Goal: Navigation & Orientation: Find specific page/section

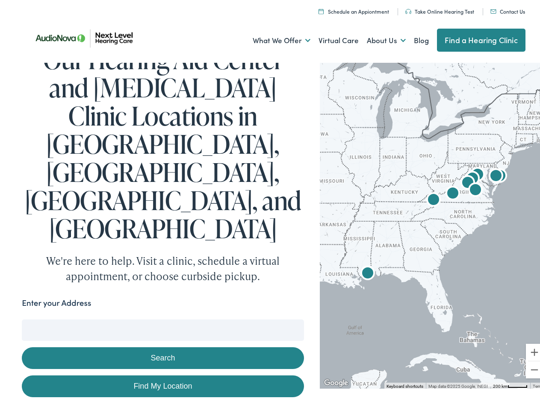
click at [273, 38] on link "What We Offer" at bounding box center [282, 38] width 58 height 32
click at [377, 38] on link "About Us" at bounding box center [386, 38] width 39 height 32
click at [345, 312] on button "Search" at bounding box center [348, 317] width 11 height 11
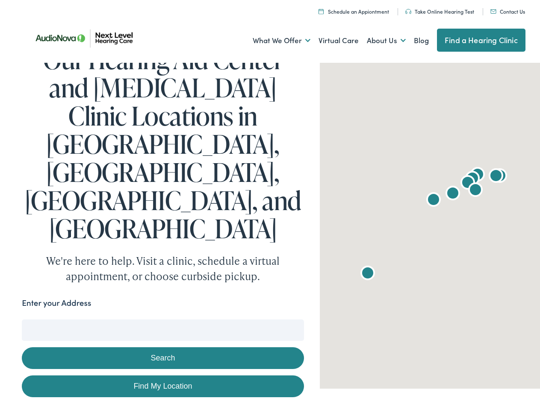
click at [161, 345] on button "Search" at bounding box center [163, 356] width 282 height 22
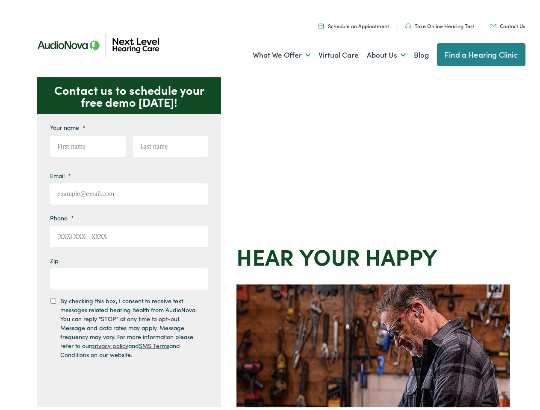
click at [270, 205] on div "Contact us to schedule your free demo [DATE]! Give us a call [PHONE_NUMBER] Ema…" at bounding box center [273, 372] width 547 height 594
click at [273, 53] on link "What We Offer" at bounding box center [282, 53] width 58 height 32
click at [377, 53] on link "About Us" at bounding box center [386, 53] width 39 height 32
